Goal: Task Accomplishment & Management: Use online tool/utility

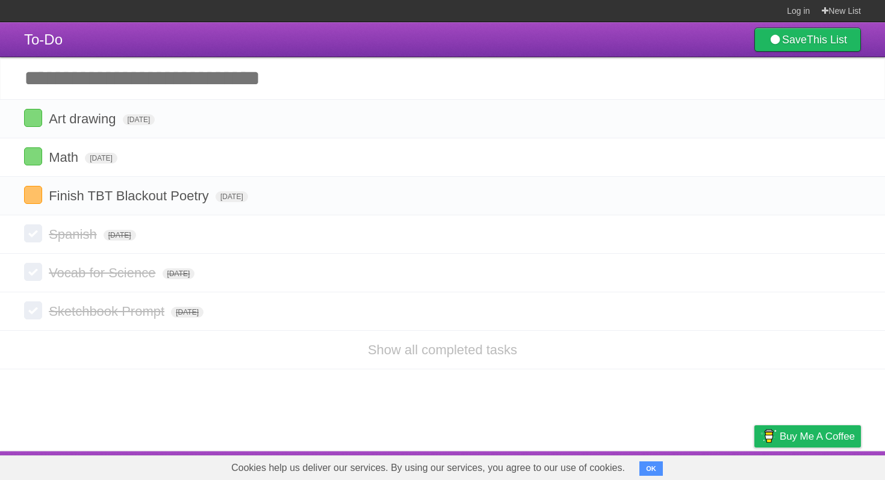
click at [296, 76] on input "Add another task" at bounding box center [442, 78] width 885 height 42
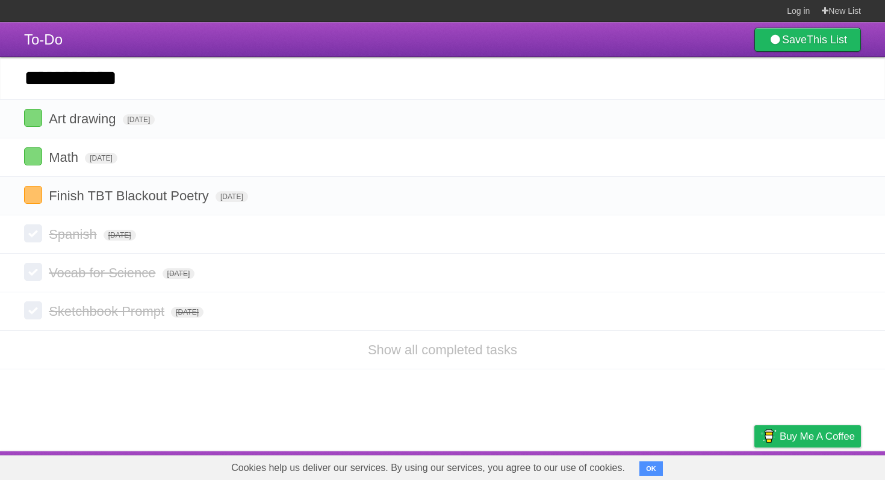
type input "**********"
click input "*********" at bounding box center [0, 0] width 0 height 0
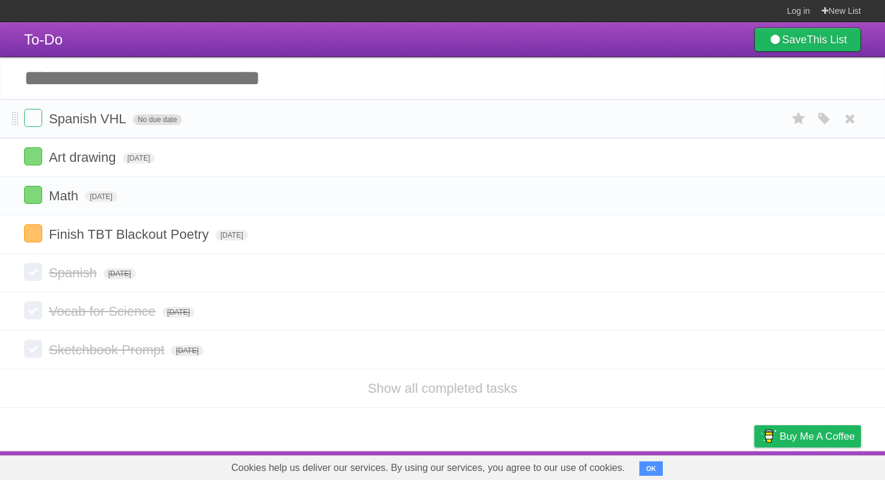
click at [150, 125] on span "No due date" at bounding box center [157, 119] width 49 height 11
click at [817, 122] on icon "button" at bounding box center [824, 119] width 17 height 16
click at [741, 121] on label "Green" at bounding box center [738, 118] width 13 height 13
click at [166, 125] on span "[DATE]" at bounding box center [149, 119] width 32 height 11
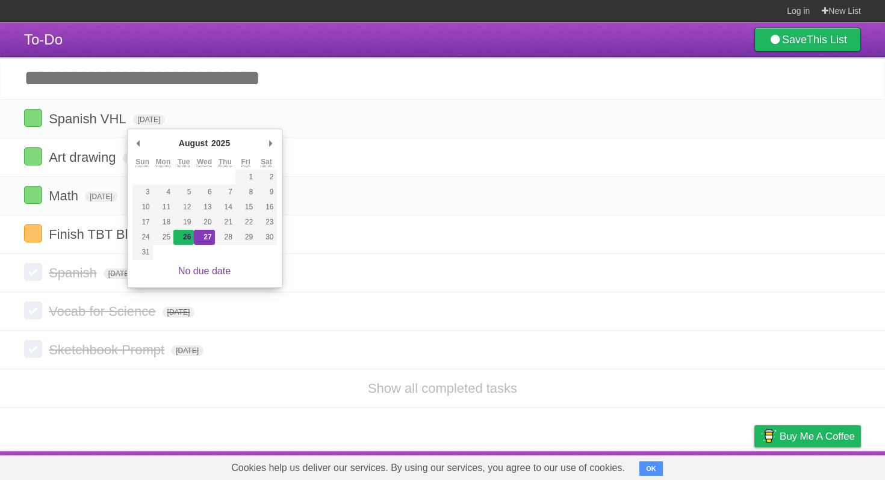
type span "[DATE]"
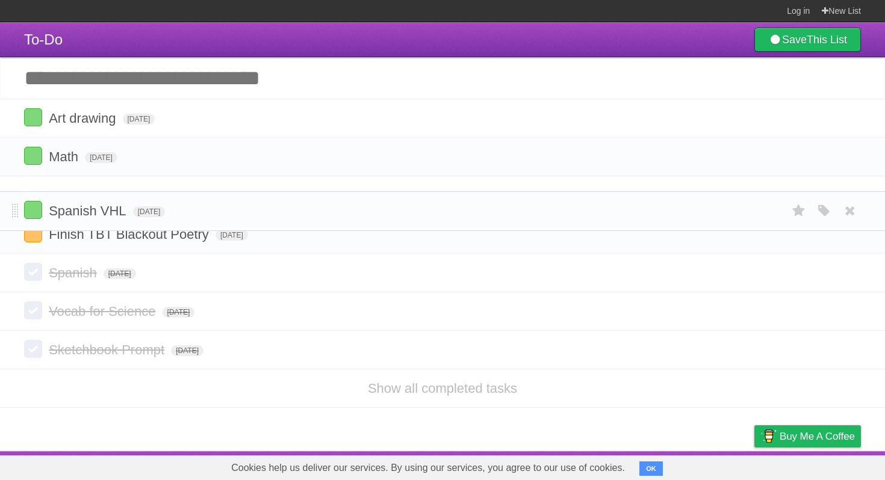
drag, startPoint x: 16, startPoint y: 120, endPoint x: 22, endPoint y: 208, distance: 88.1
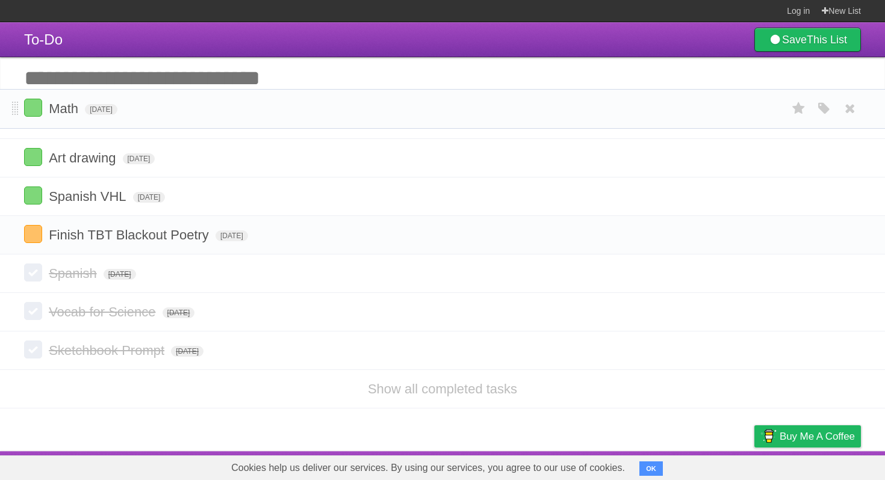
drag, startPoint x: 16, startPoint y: 166, endPoint x: 16, endPoint y: 115, distance: 51.2
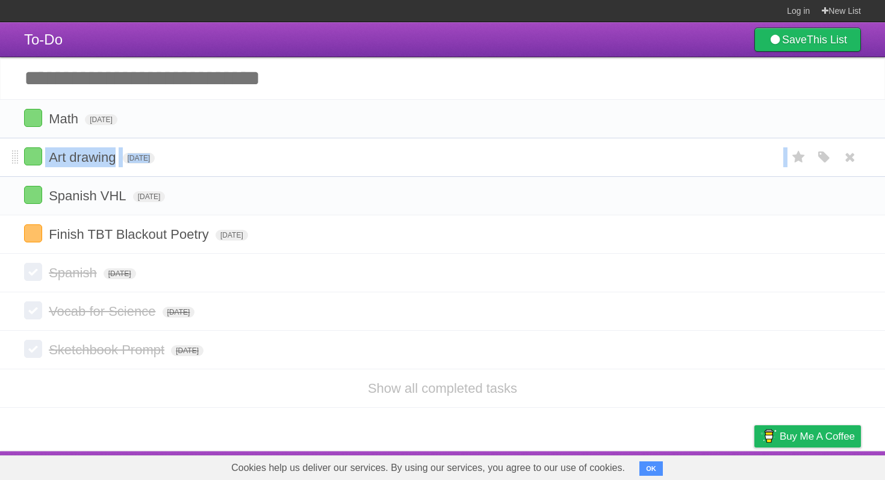
drag, startPoint x: 11, startPoint y: 201, endPoint x: 11, endPoint y: 161, distance: 40.3
click at [11, 161] on ul "Math [DATE] White Red Blue Green Purple Orange Art drawing [DATE] White Red Blu…" at bounding box center [442, 176] width 885 height 155
click at [340, 33] on header "To-Do Save This List" at bounding box center [442, 39] width 885 height 35
drag, startPoint x: 16, startPoint y: 204, endPoint x: 16, endPoint y: 162, distance: 42.1
drag, startPoint x: 19, startPoint y: 200, endPoint x: 19, endPoint y: 193, distance: 7.2
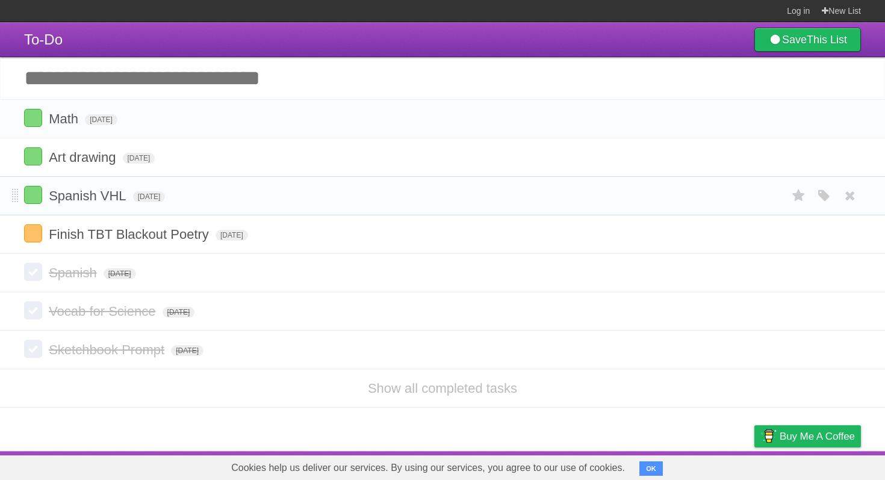
click at [19, 193] on li "Spanish VHL [DATE] White Red Blue Green Purple Orange" at bounding box center [442, 195] width 885 height 39
drag, startPoint x: 14, startPoint y: 200, endPoint x: 16, endPoint y: 149, distance: 51.2
